Goal: Task Accomplishment & Management: Use online tool/utility

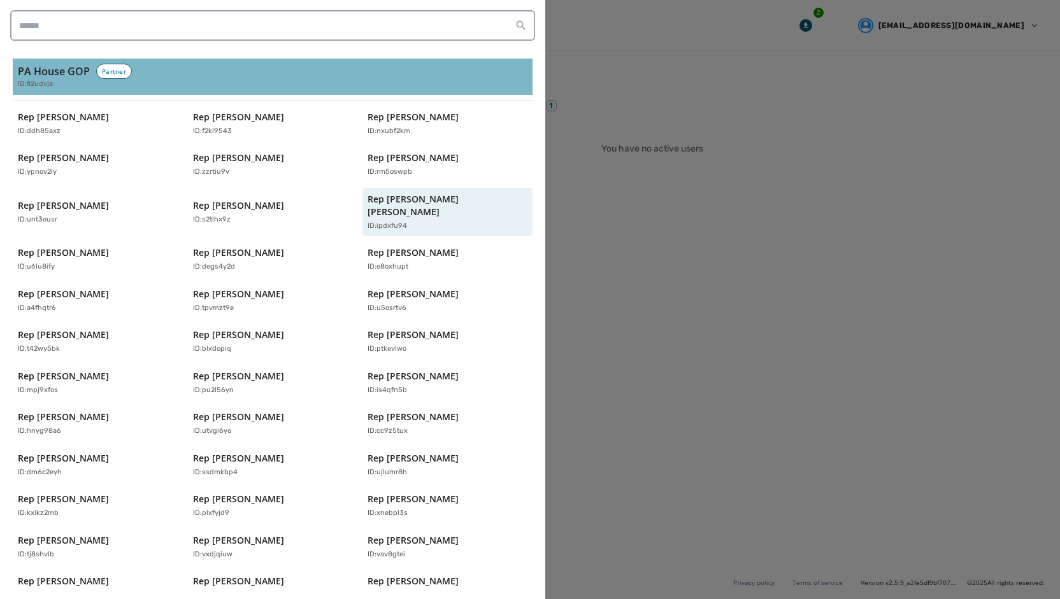
click at [51, 65] on h3 "PA House GOP" at bounding box center [54, 71] width 72 height 15
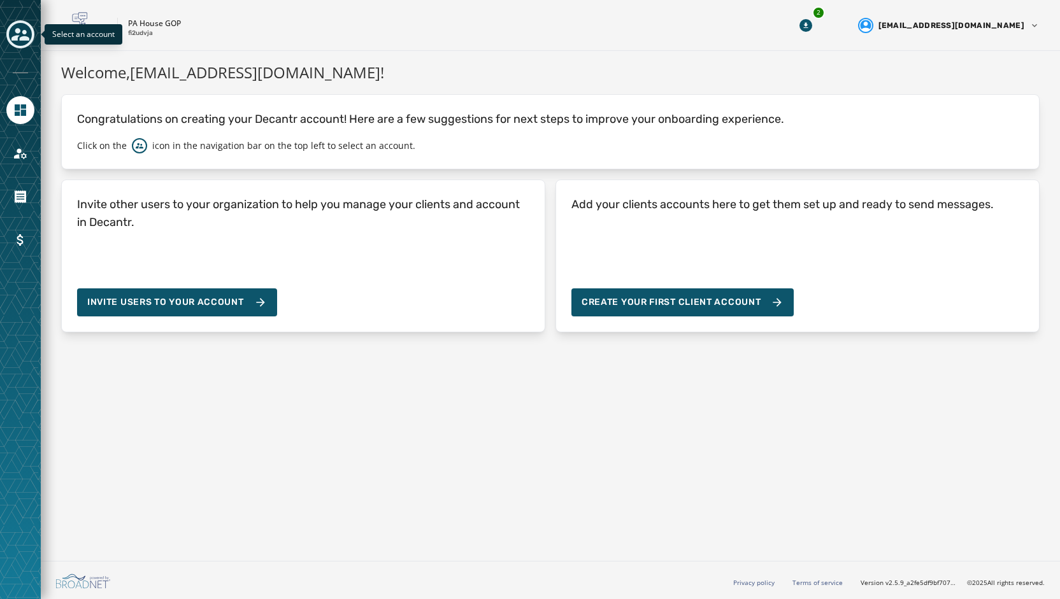
click at [25, 29] on icon "Toggle account select drawer" at bounding box center [20, 34] width 18 height 18
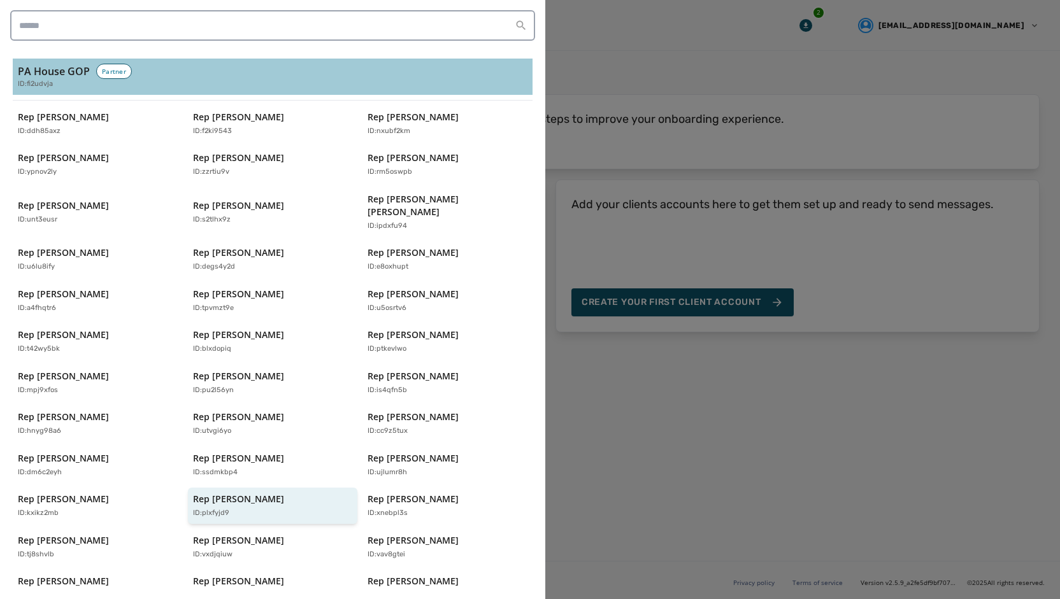
scroll to position [252, 0]
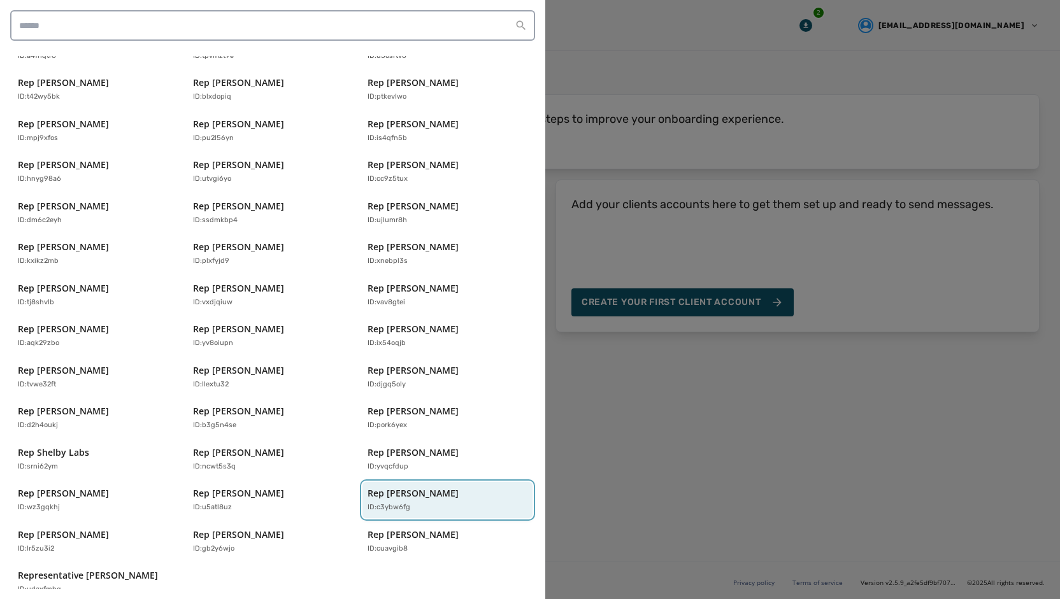
click at [407, 502] on div "ID: c3ybw6fg" at bounding box center [440, 507] width 147 height 11
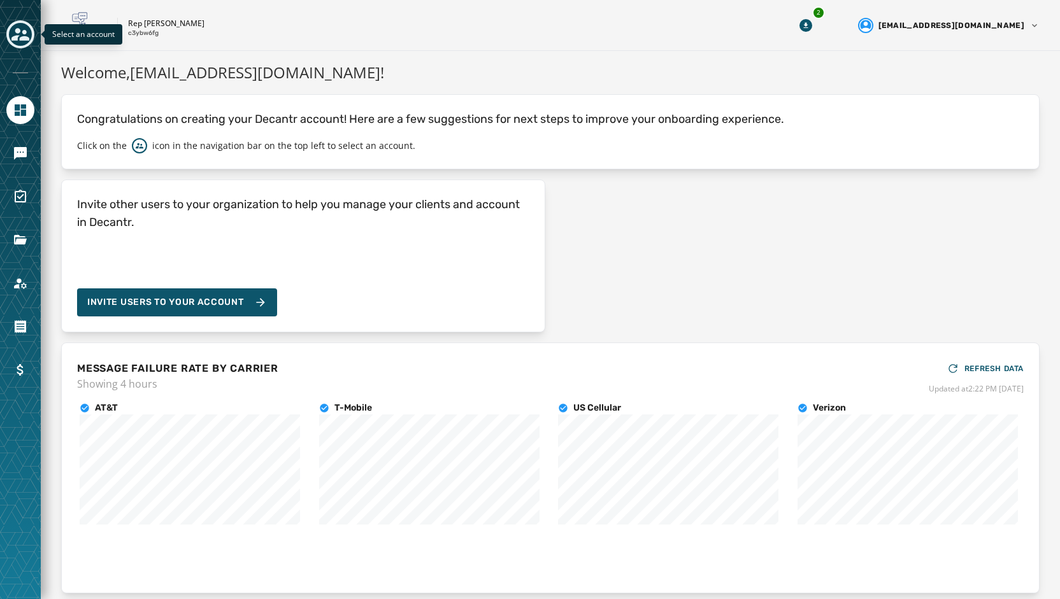
click at [22, 35] on icon "Toggle account select drawer" at bounding box center [20, 34] width 18 height 18
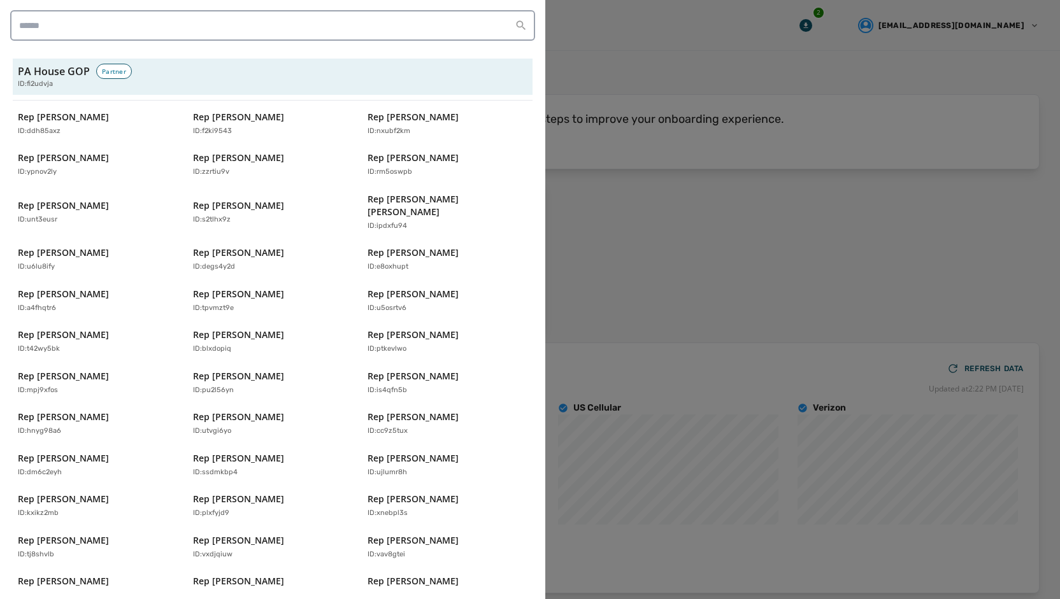
click at [592, 219] on div at bounding box center [530, 299] width 1060 height 599
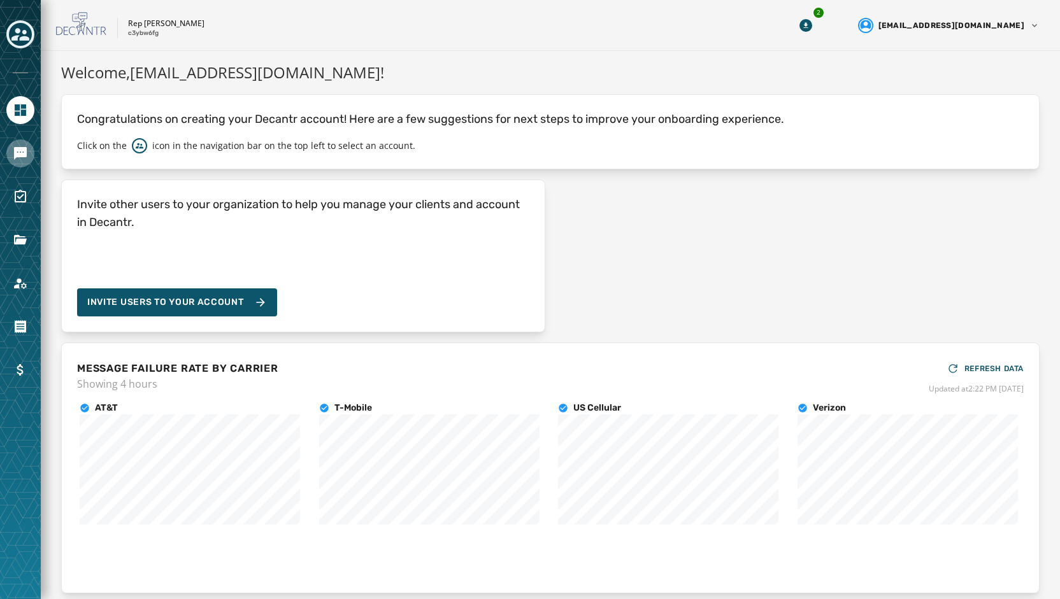
click at [9, 152] on link "Navigate to Messaging" at bounding box center [20, 153] width 28 height 28
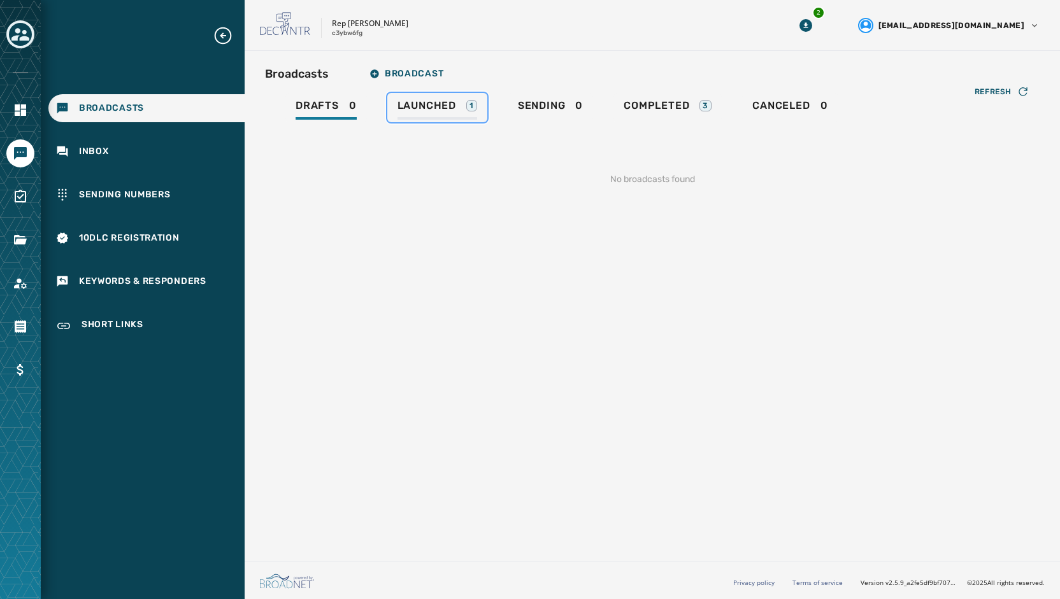
click at [447, 110] on span "Launched" at bounding box center [426, 105] width 59 height 13
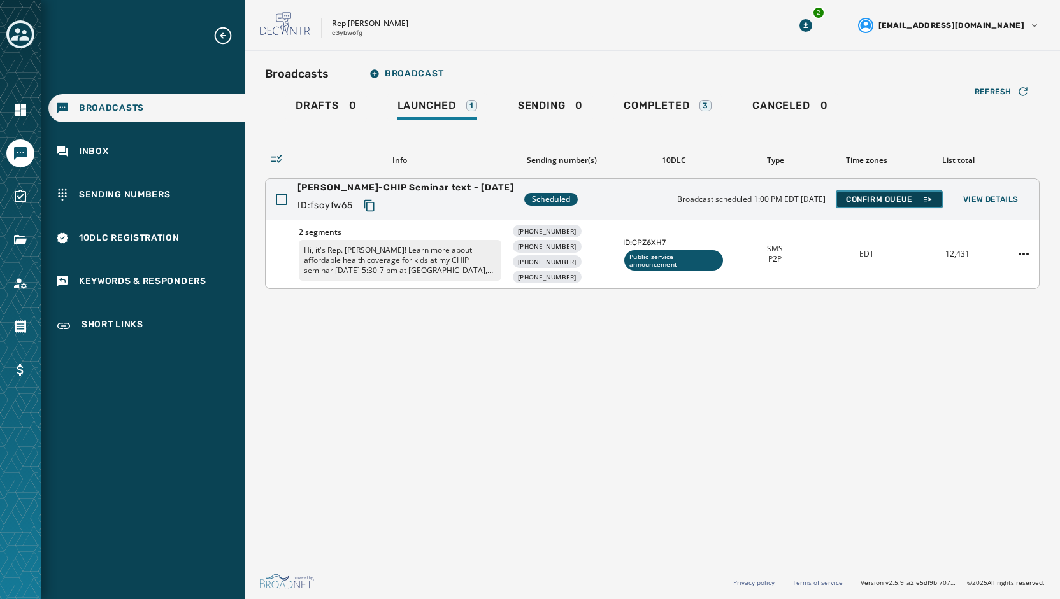
click at [897, 196] on span "Confirm Queue" at bounding box center [889, 199] width 87 height 10
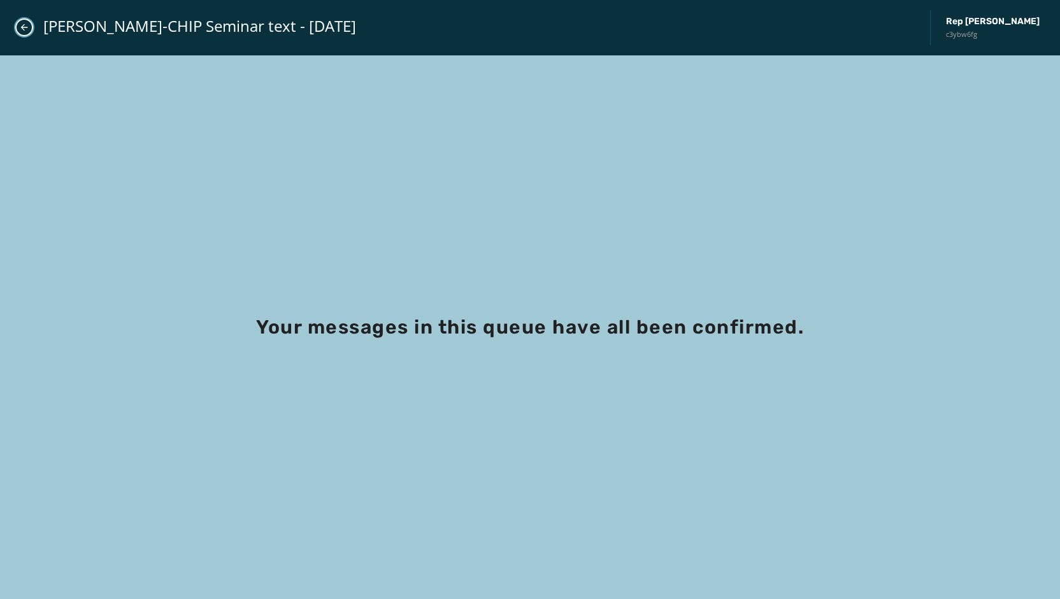
click at [23, 32] on icon "Close admin drawer" at bounding box center [24, 27] width 10 height 10
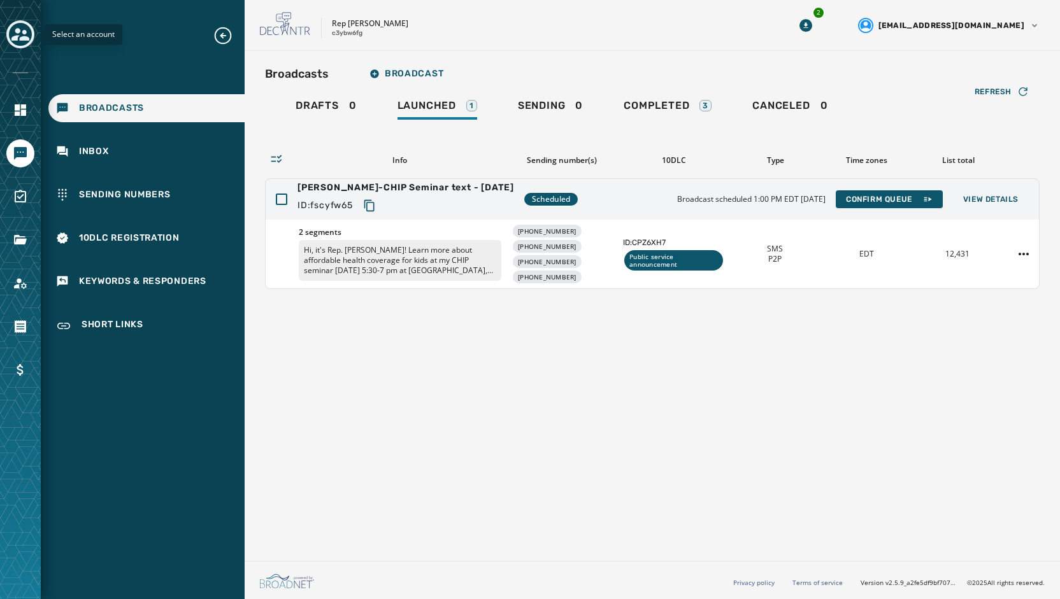
click at [23, 39] on icon "Toggle account select drawer" at bounding box center [20, 34] width 18 height 13
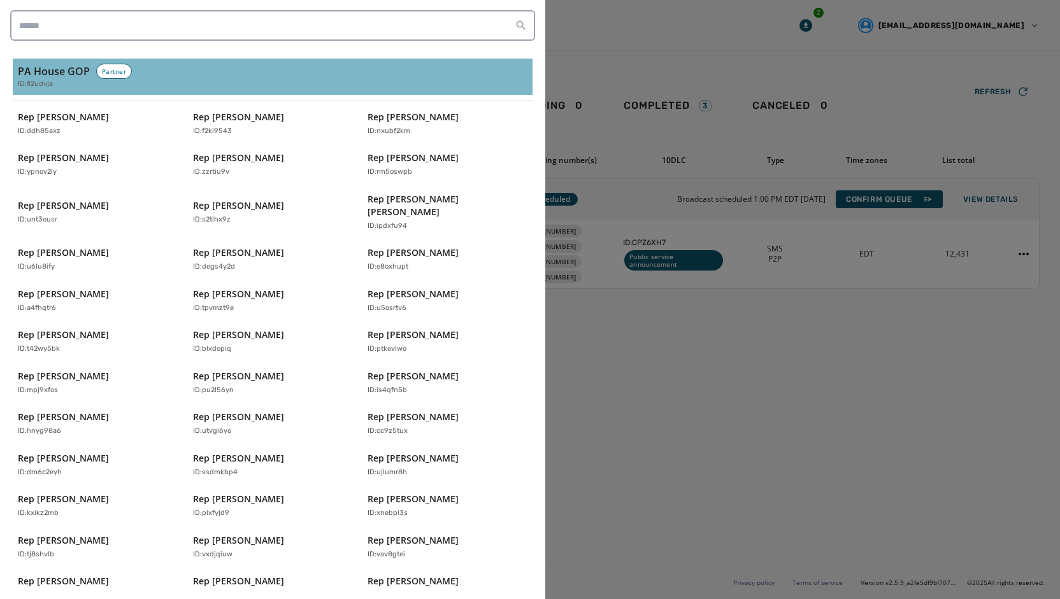
click at [41, 66] on h3 "PA House GOP" at bounding box center [54, 71] width 72 height 15
